Goal: Transaction & Acquisition: Book appointment/travel/reservation

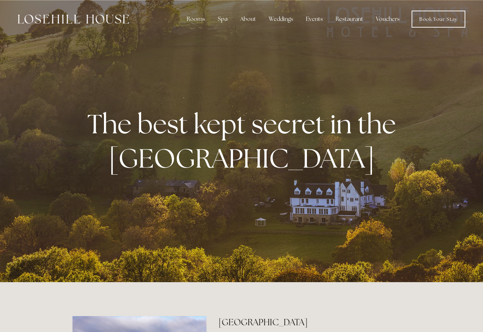
click at [450, 14] on link "Book Your Stay" at bounding box center [438, 19] width 54 height 17
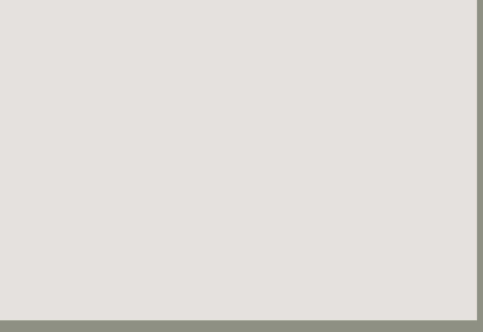
scroll to position [98, 6]
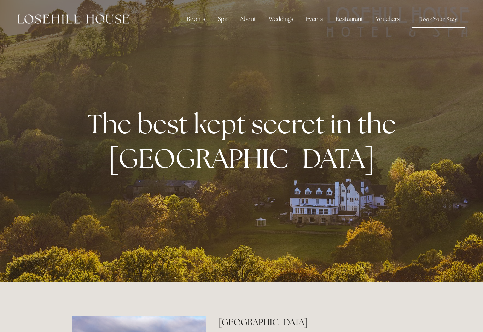
click at [193, 18] on div "Rooms" at bounding box center [196, 19] width 30 height 14
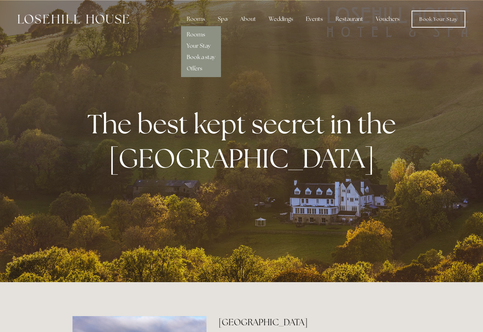
click at [192, 35] on link "Rooms" at bounding box center [196, 34] width 18 height 7
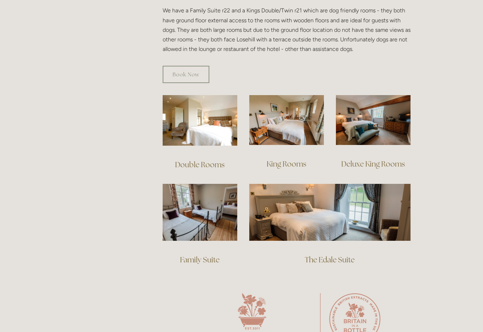
scroll to position [439, 0]
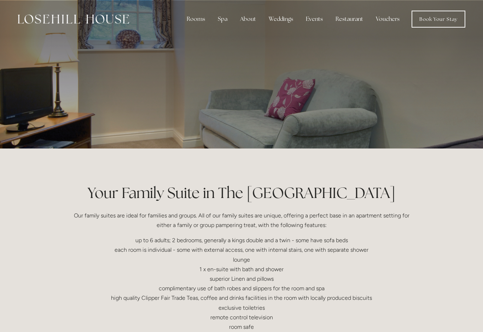
click at [103, 23] on img at bounding box center [73, 18] width 111 height 9
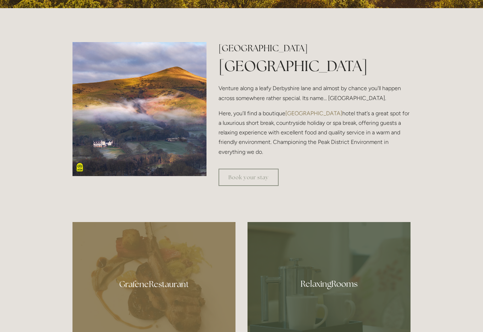
scroll to position [275, 0]
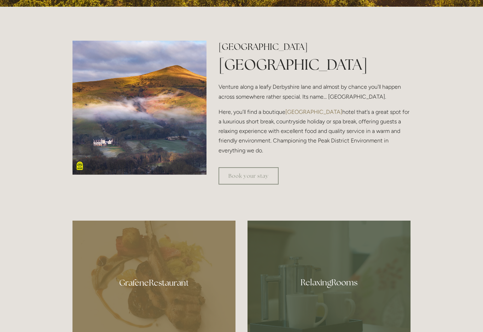
click at [110, 158] on img at bounding box center [139, 108] width 134 height 134
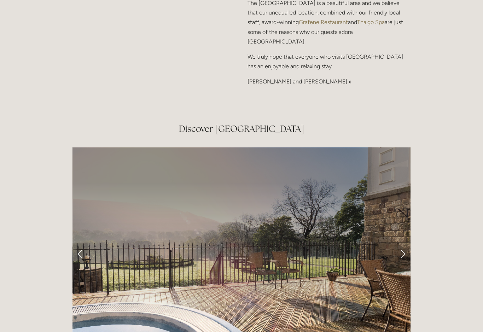
scroll to position [1204, 0]
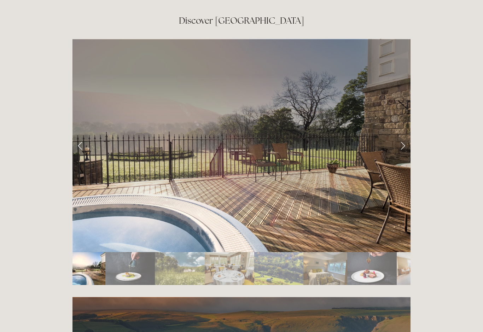
click at [402, 135] on link "Next Slide" at bounding box center [403, 145] width 16 height 21
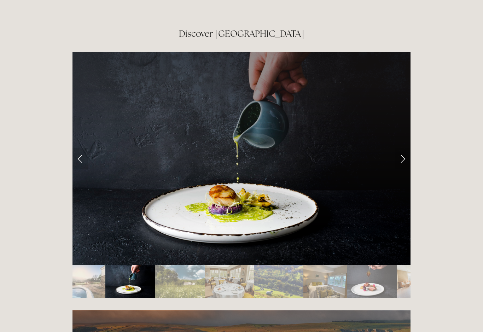
scroll to position [1191, 0]
click at [403, 148] on link "Next Slide" at bounding box center [403, 158] width 16 height 21
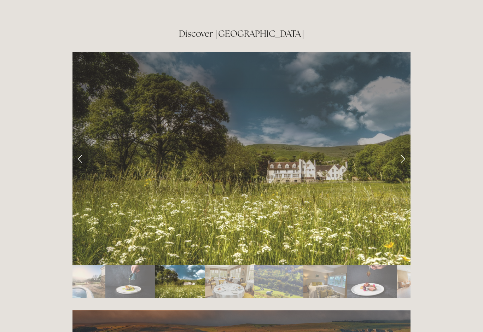
click at [403, 148] on link "Next Slide" at bounding box center [403, 158] width 16 height 21
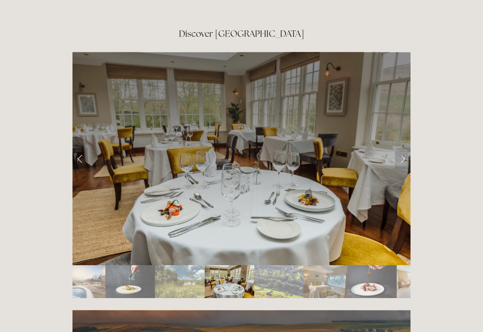
click at [399, 148] on link "Next Slide" at bounding box center [403, 158] width 16 height 21
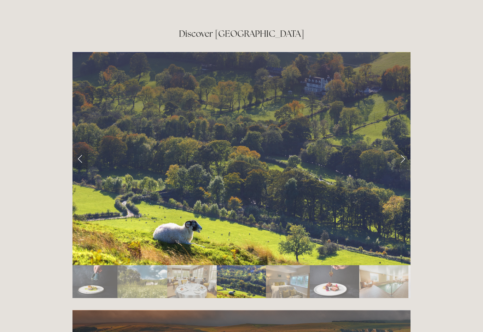
click at [395, 148] on link "Next Slide" at bounding box center [403, 158] width 16 height 21
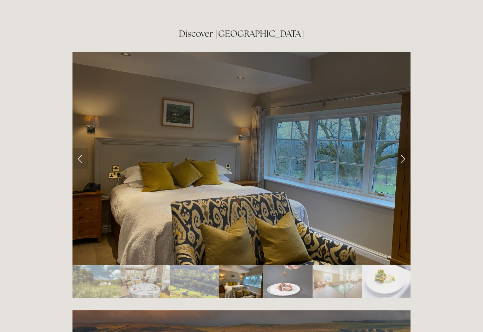
click at [397, 148] on link "Next Slide" at bounding box center [403, 158] width 16 height 21
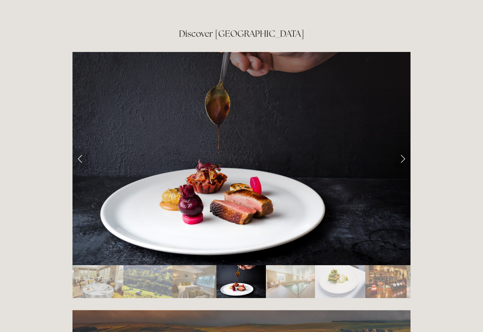
click at [400, 148] on link "Next Slide" at bounding box center [403, 158] width 16 height 21
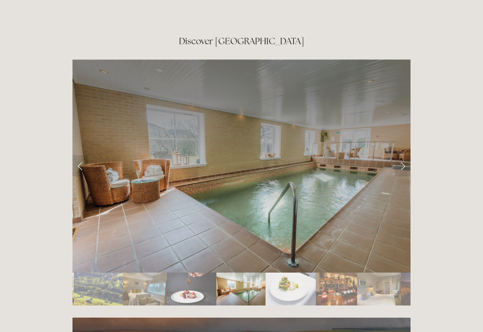
scroll to position [1184, 0]
click at [400, 155] on link "Next Slide" at bounding box center [403, 165] width 16 height 21
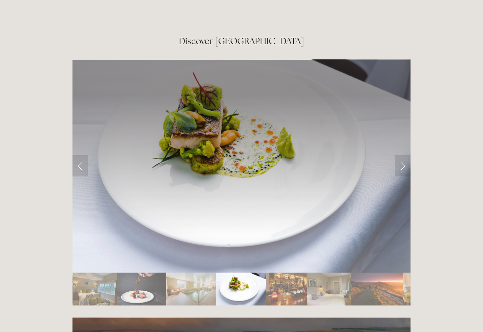
click at [406, 155] on link "Next Slide" at bounding box center [403, 165] width 16 height 21
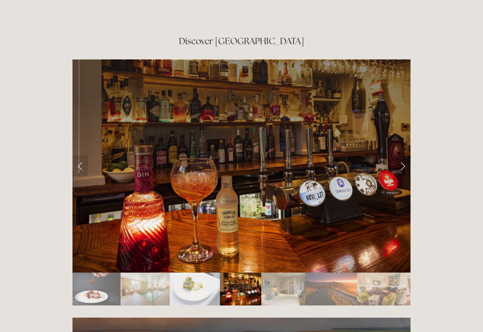
click at [404, 155] on link "Next Slide" at bounding box center [403, 165] width 16 height 21
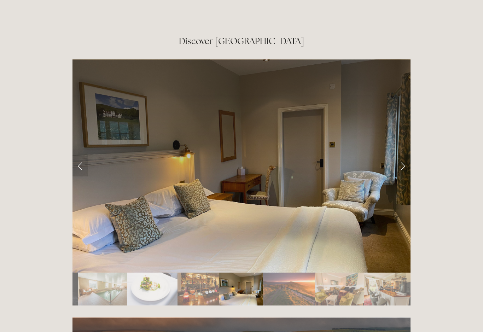
click at [407, 155] on link "Next Slide" at bounding box center [403, 165] width 16 height 21
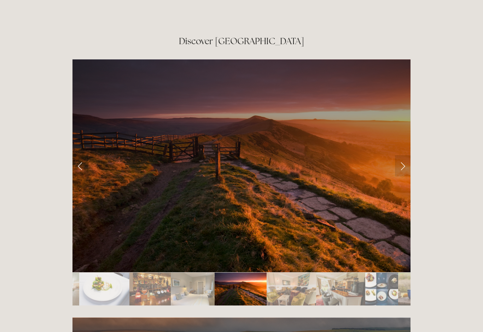
click at [406, 155] on link "Next Slide" at bounding box center [403, 165] width 16 height 21
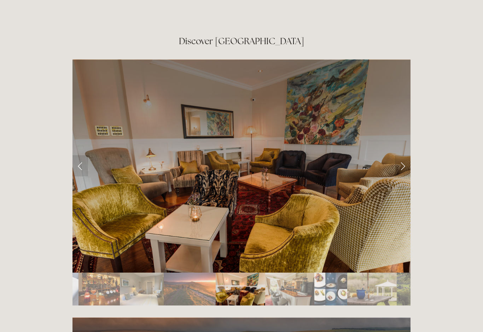
click at [405, 155] on link "Next Slide" at bounding box center [403, 165] width 16 height 21
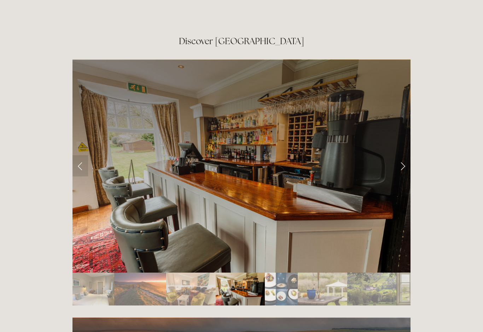
click at [404, 155] on link "Next Slide" at bounding box center [403, 165] width 16 height 21
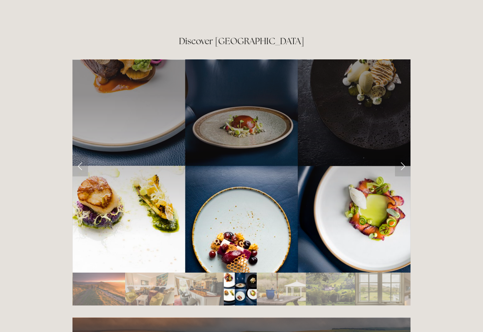
click at [404, 155] on link "Next Slide" at bounding box center [403, 165] width 16 height 21
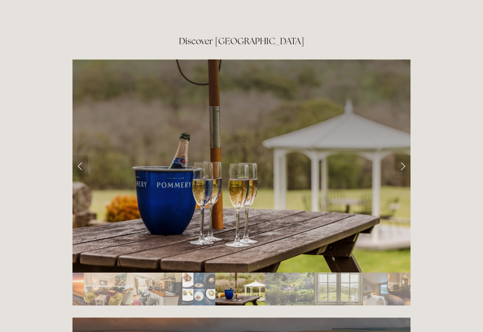
click at [405, 155] on link "Next Slide" at bounding box center [403, 165] width 16 height 21
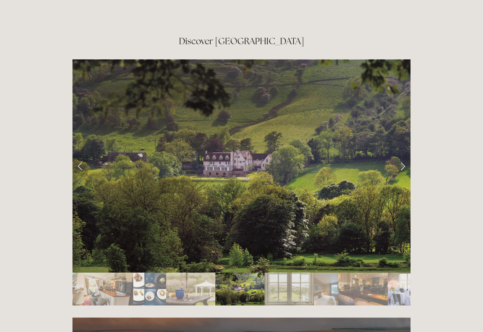
click at [406, 155] on link "Next Slide" at bounding box center [403, 165] width 16 height 21
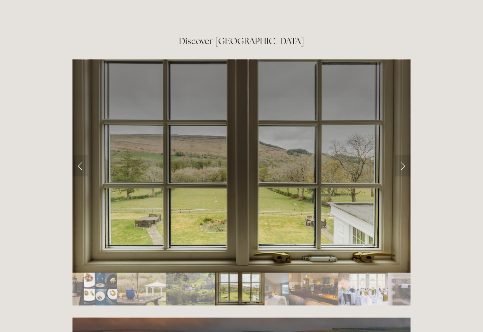
click at [404, 155] on link "Next Slide" at bounding box center [403, 165] width 16 height 21
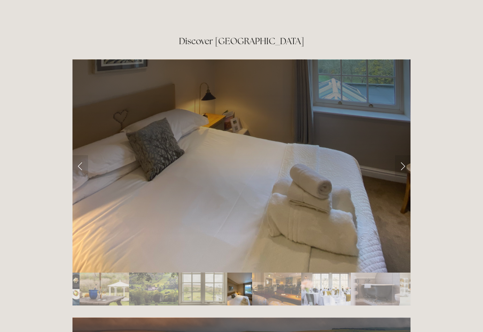
click at [404, 155] on link "Next Slide" at bounding box center [403, 165] width 16 height 21
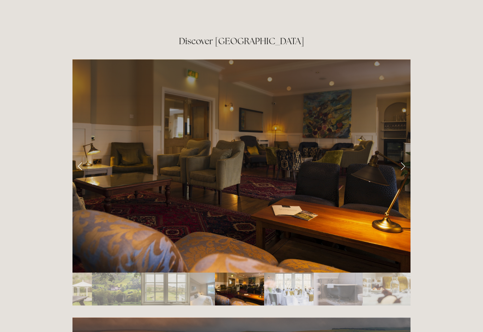
click at [406, 155] on link "Next Slide" at bounding box center [403, 165] width 16 height 21
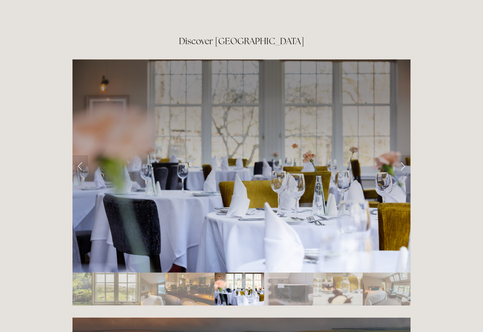
click at [406, 155] on link "Next Slide" at bounding box center [403, 165] width 16 height 21
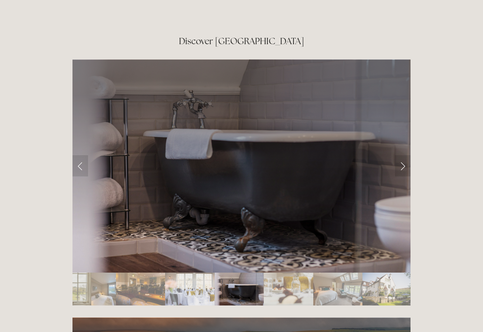
click at [403, 155] on link "Next Slide" at bounding box center [403, 165] width 16 height 21
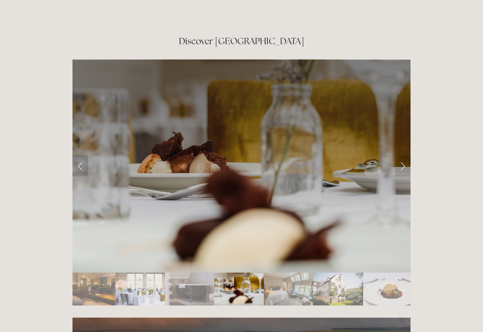
click at [404, 155] on link "Next Slide" at bounding box center [403, 165] width 16 height 21
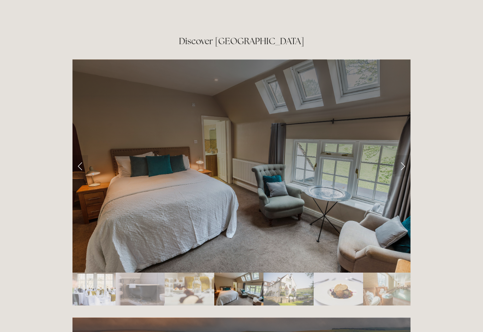
click at [405, 155] on link "Next Slide" at bounding box center [403, 165] width 16 height 21
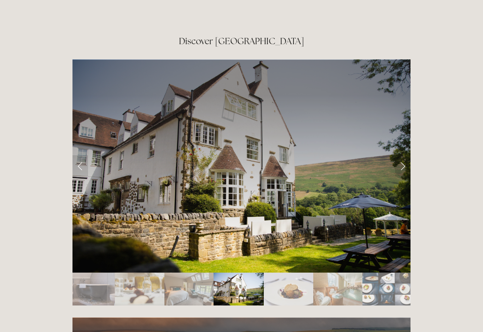
click at [403, 155] on link "Next Slide" at bounding box center [403, 165] width 16 height 21
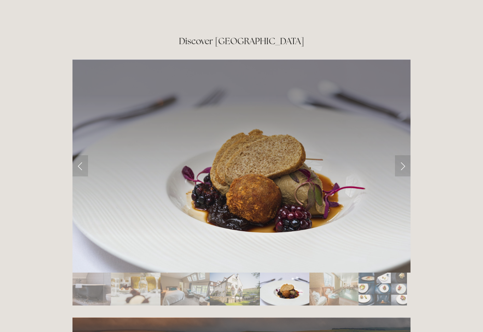
click at [406, 155] on link "Next Slide" at bounding box center [403, 165] width 16 height 21
click at [401, 155] on link "Next Slide" at bounding box center [403, 165] width 16 height 21
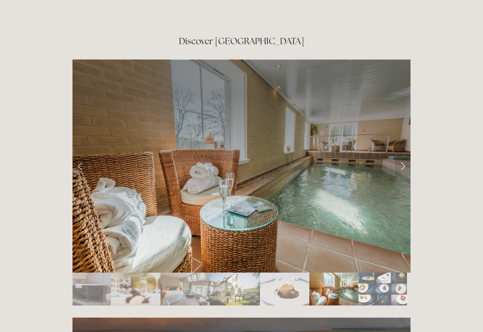
click at [409, 155] on link "Next Slide" at bounding box center [403, 165] width 16 height 21
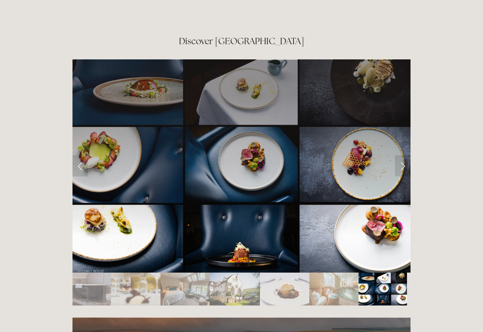
click at [402, 155] on link "Next Slide" at bounding box center [403, 165] width 16 height 21
click at [408, 155] on link "Next Slide" at bounding box center [403, 165] width 16 height 21
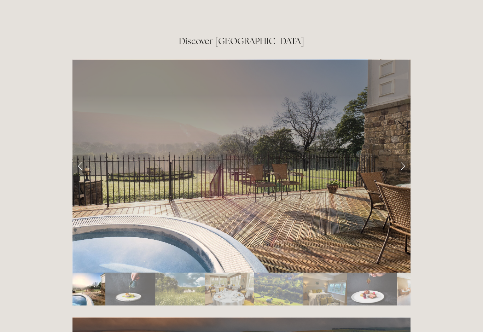
click at [404, 155] on link "Next Slide" at bounding box center [403, 165] width 16 height 21
click at [403, 155] on link "Next Slide" at bounding box center [403, 165] width 16 height 21
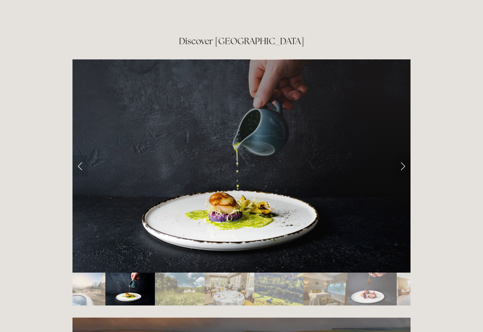
click at [401, 155] on link "Next Slide" at bounding box center [403, 165] width 16 height 21
click at [403, 155] on link "Next Slide" at bounding box center [403, 165] width 16 height 21
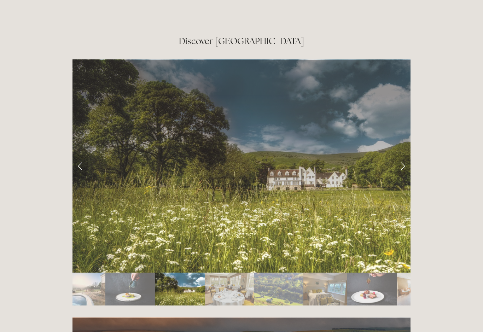
click at [408, 155] on link "Next Slide" at bounding box center [403, 165] width 16 height 21
click at [402, 155] on link "Next Slide" at bounding box center [403, 165] width 16 height 21
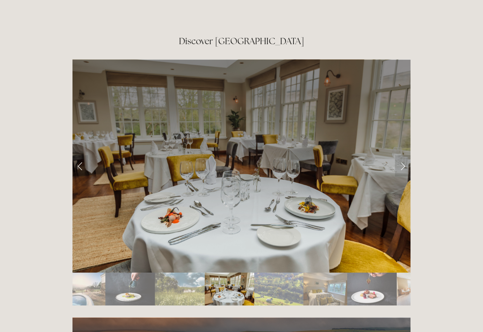
click at [409, 155] on link "Next Slide" at bounding box center [403, 165] width 16 height 21
click at [407, 155] on link "Next Slide" at bounding box center [403, 165] width 16 height 21
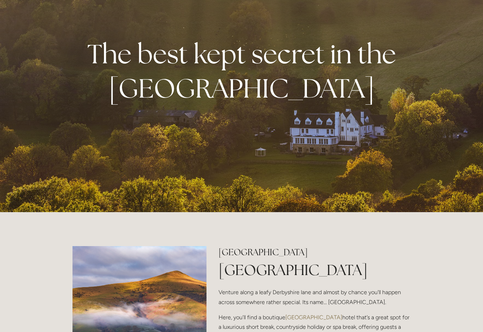
scroll to position [0, 0]
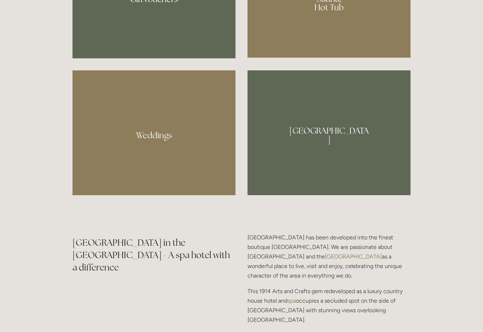
scroll to position [736, 0]
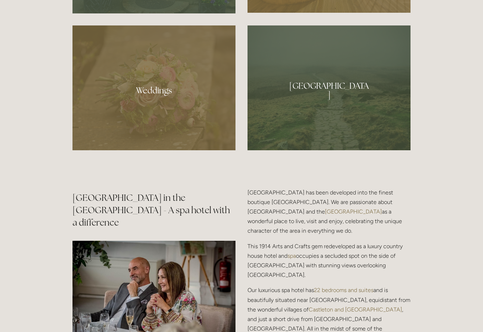
click at [297, 129] on div at bounding box center [328, 87] width 163 height 125
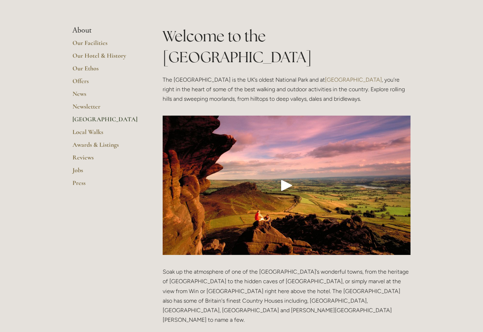
scroll to position [130, 0]
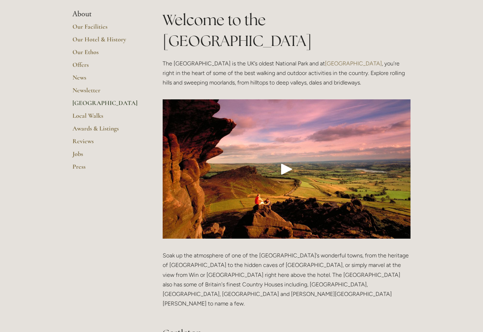
click at [287, 160] on div "Play" at bounding box center [286, 168] width 17 height 17
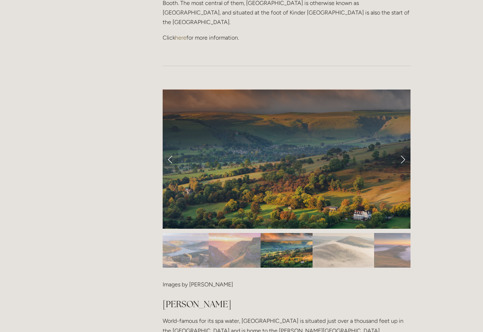
scroll to position [633, 0]
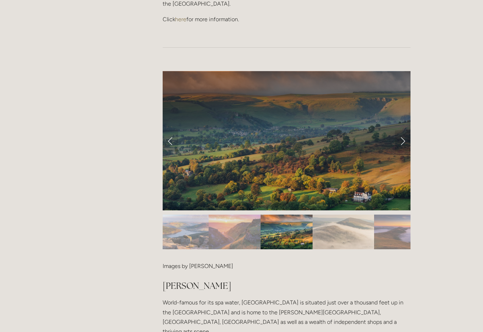
click at [173, 130] on link "Previous Slide" at bounding box center [170, 140] width 16 height 21
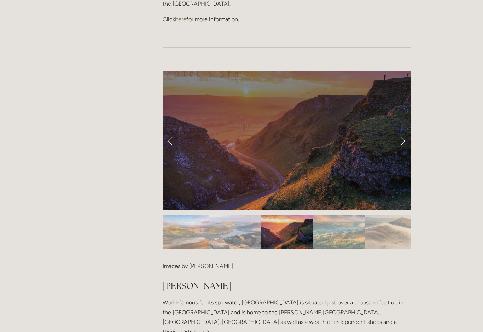
click at [168, 130] on link "Previous Slide" at bounding box center [170, 140] width 16 height 21
click at [167, 130] on link "Previous Slide" at bounding box center [170, 140] width 16 height 21
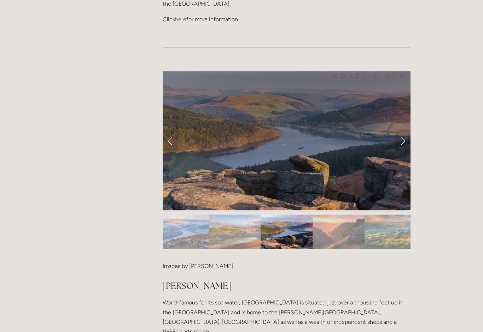
click at [168, 130] on link "Previous Slide" at bounding box center [170, 140] width 16 height 21
click at [171, 130] on link "Previous Slide" at bounding box center [170, 140] width 16 height 21
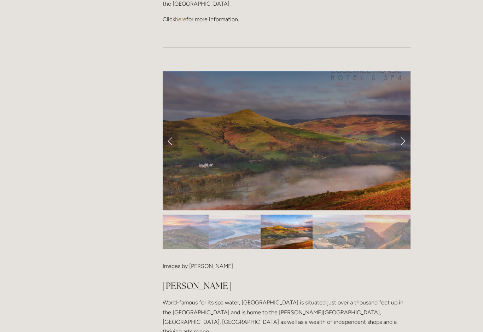
click at [169, 130] on link "Previous Slide" at bounding box center [170, 140] width 16 height 21
click at [175, 130] on link "Previous Slide" at bounding box center [170, 140] width 16 height 21
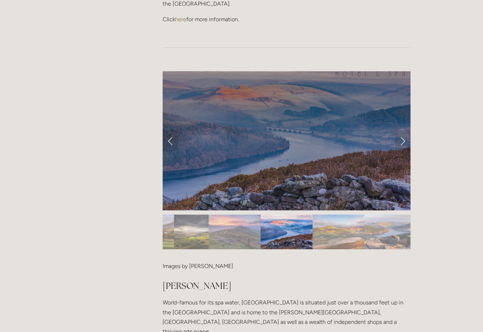
click at [176, 130] on link "Previous Slide" at bounding box center [170, 140] width 16 height 21
click at [175, 130] on link "Previous Slide" at bounding box center [170, 140] width 16 height 21
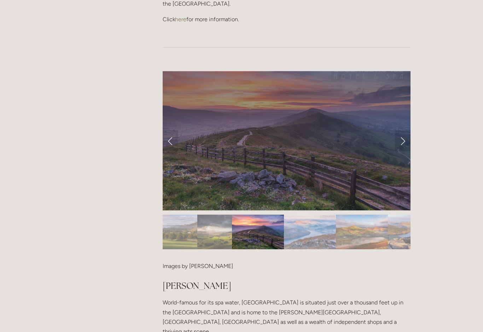
click at [171, 130] on link "Previous Slide" at bounding box center [170, 140] width 16 height 21
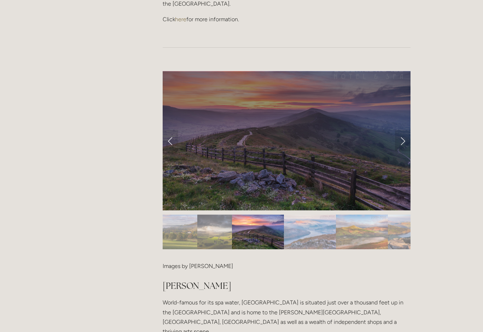
click at [173, 130] on link "Previous Slide" at bounding box center [170, 140] width 16 height 21
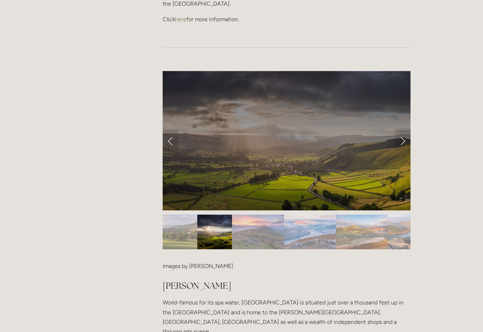
click at [176, 130] on link "Previous Slide" at bounding box center [170, 140] width 16 height 21
click at [177, 130] on link "Previous Slide" at bounding box center [170, 140] width 16 height 21
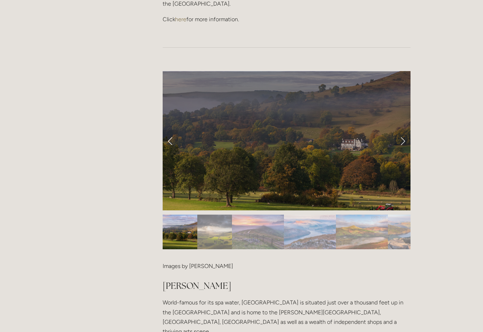
click at [174, 130] on link "Previous Slide" at bounding box center [170, 140] width 16 height 21
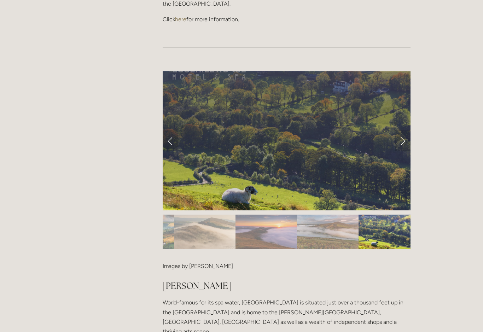
click at [174, 130] on link "Previous Slide" at bounding box center [170, 140] width 16 height 21
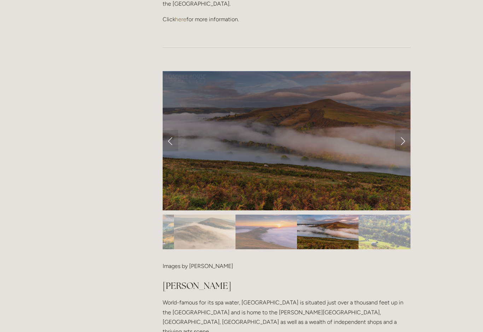
click at [172, 130] on link "Previous Slide" at bounding box center [170, 140] width 16 height 21
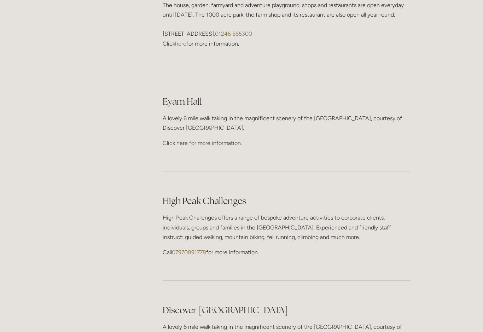
scroll to position [1063, 0]
click at [205, 138] on p "Click here for more information." at bounding box center [286, 143] width 248 height 10
click at [192, 95] on div "Eyam Hall A lovely 6 mile walk taking in the magnificent scenery of the Hope Va…" at bounding box center [286, 121] width 248 height 53
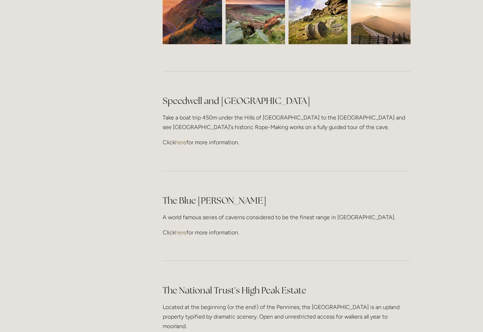
scroll to position [1905, 0]
click at [180, 139] on link "here" at bounding box center [180, 142] width 11 height 7
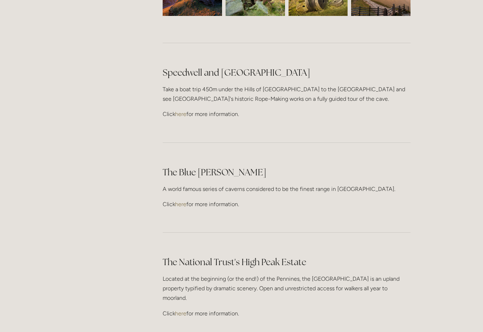
scroll to position [1955, 0]
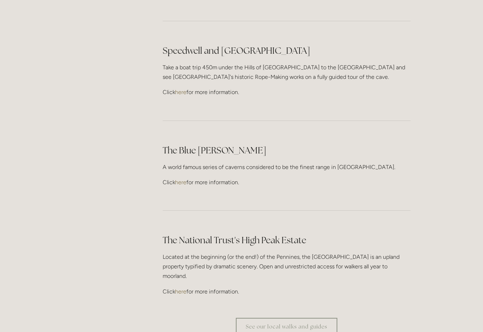
click at [183, 179] on link "here" at bounding box center [180, 182] width 11 height 7
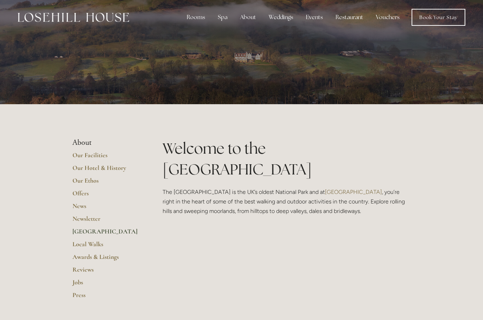
scroll to position [0, 0]
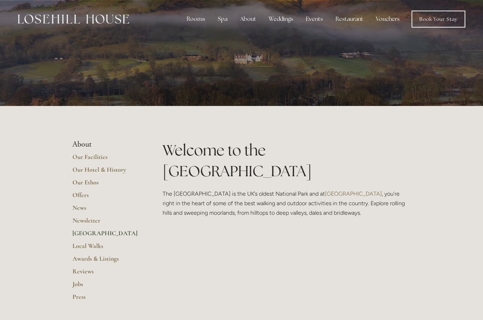
click at [64, 23] on img at bounding box center [73, 18] width 111 height 9
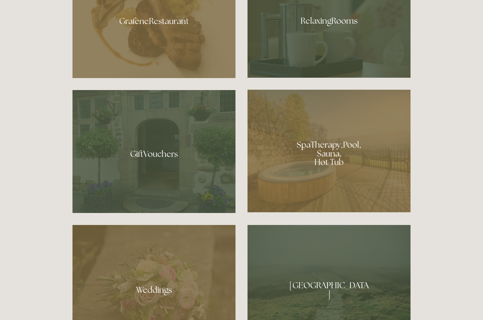
scroll to position [554, 0]
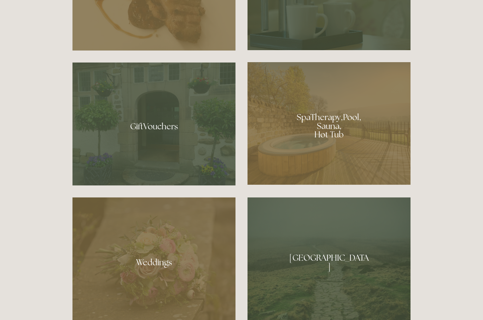
click at [315, 157] on div at bounding box center [328, 123] width 163 height 123
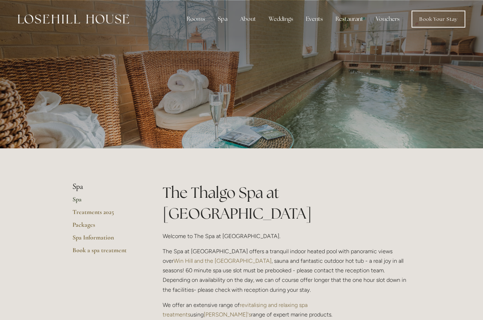
click at [306, 119] on div at bounding box center [241, 74] width 338 height 148
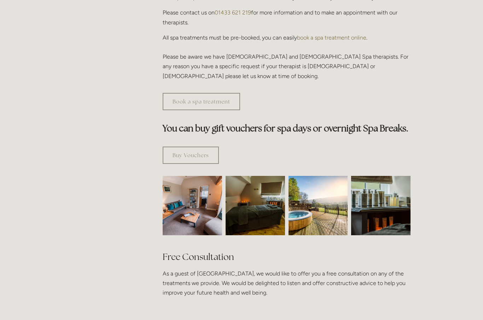
scroll to position [338, 0]
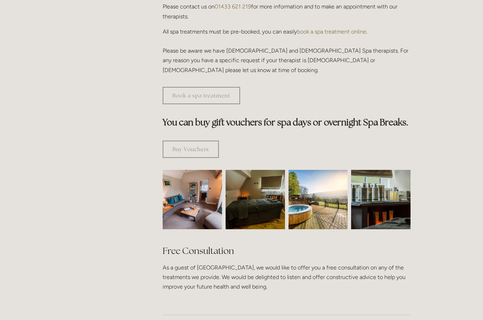
click at [197, 191] on img at bounding box center [192, 199] width 89 height 59
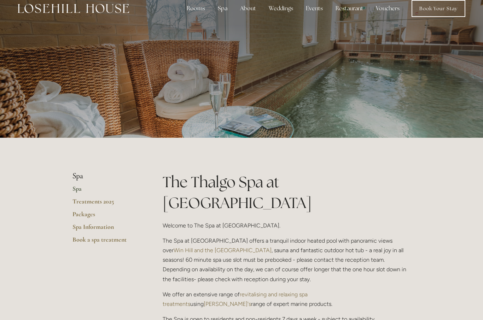
scroll to position [0, 0]
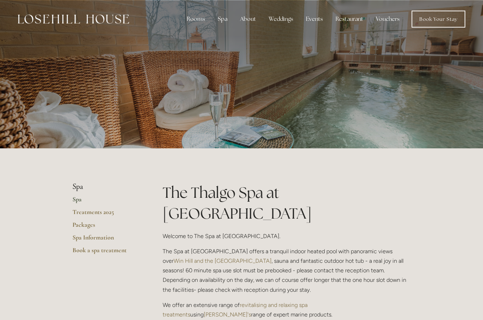
click at [67, 20] on img at bounding box center [73, 18] width 111 height 9
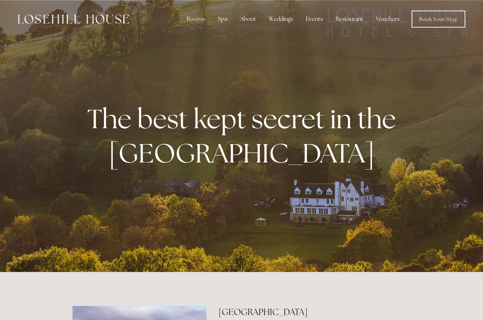
click at [201, 23] on div "Rooms" at bounding box center [196, 19] width 30 height 14
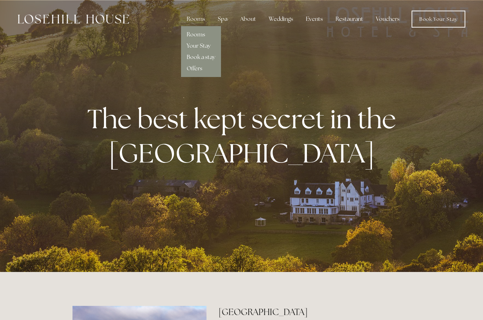
click at [197, 34] on link "Rooms" at bounding box center [196, 34] width 18 height 7
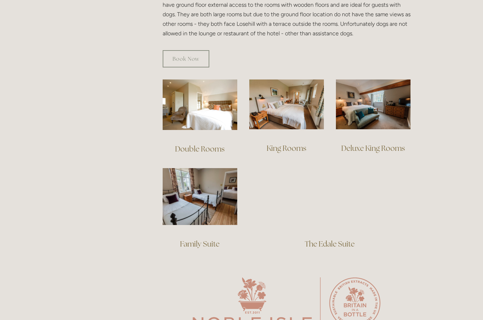
scroll to position [440, 0]
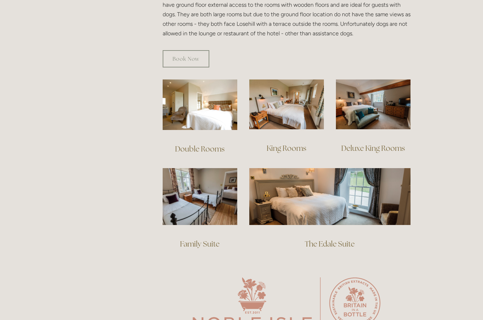
click at [197, 239] on link "Family Suite" at bounding box center [200, 244] width 40 height 10
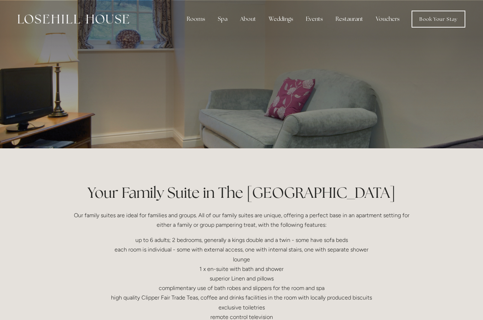
click at [348, 22] on div "Restaurant" at bounding box center [349, 19] width 39 height 14
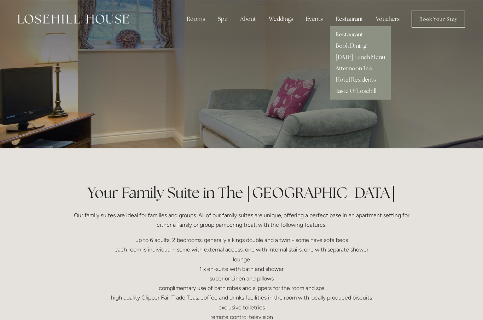
click at [354, 33] on link "Restaurant" at bounding box center [349, 34] width 28 height 7
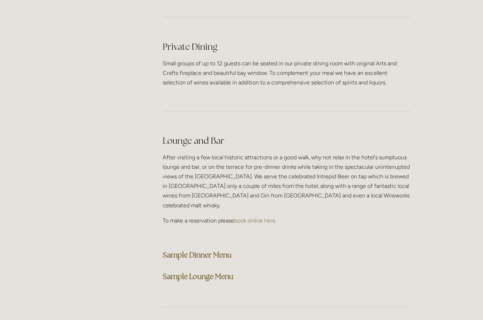
scroll to position [1698, 0]
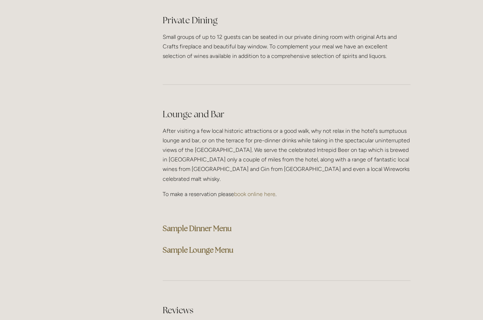
click at [183, 224] on strong "Sample Dinner Menu" at bounding box center [196, 229] width 69 height 10
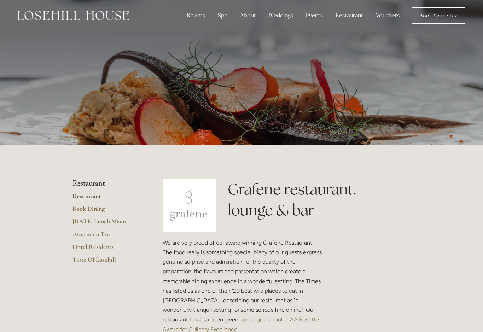
scroll to position [0, 0]
